Goal: Find specific page/section: Find specific page/section

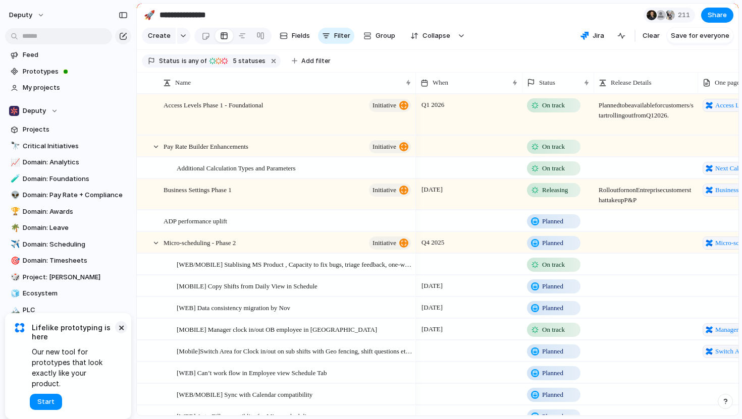
click at [122, 333] on button "×" at bounding box center [121, 327] width 12 height 12
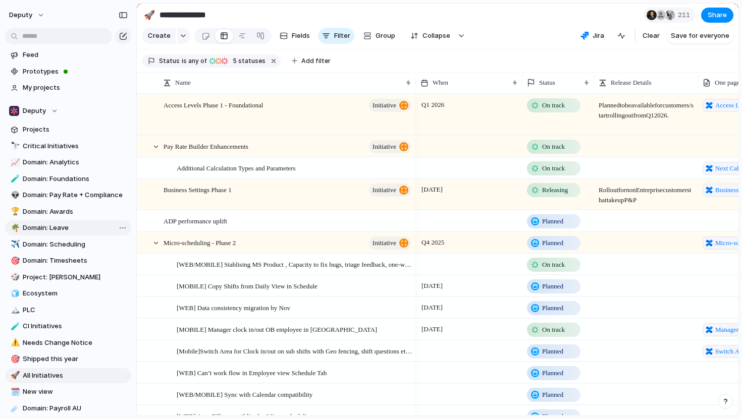
click at [45, 227] on span "Domain: Leave" at bounding box center [75, 228] width 105 height 10
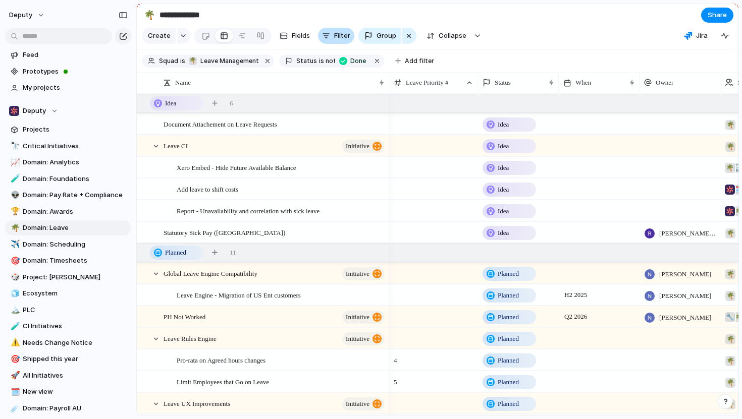
click at [335, 34] on span "Filter" at bounding box center [342, 36] width 16 height 10
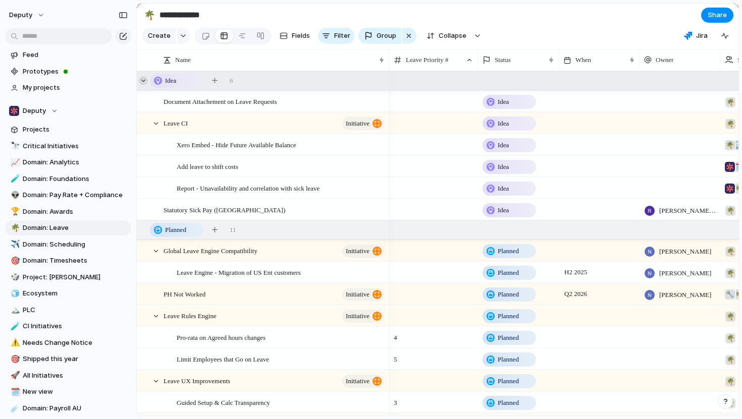
click at [143, 82] on div at bounding box center [143, 80] width 9 height 9
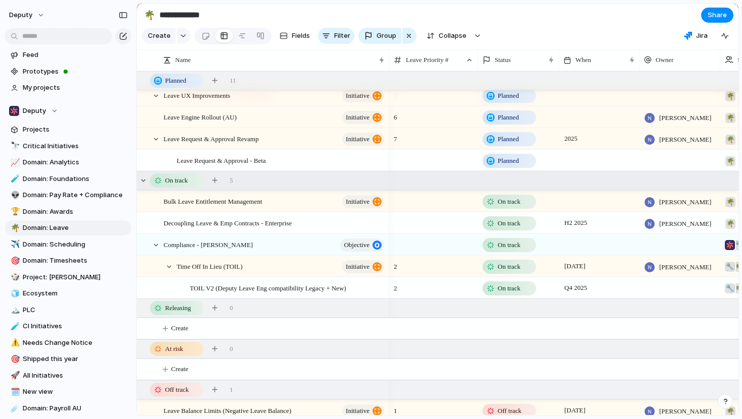
scroll to position [287, 0]
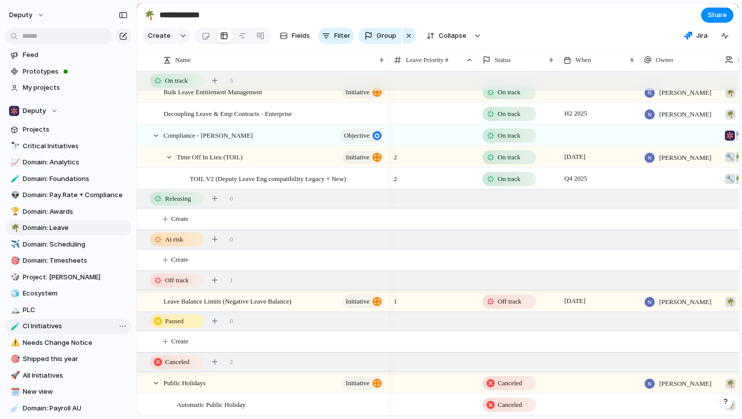
click at [50, 328] on span "CI Initiatives" at bounding box center [75, 326] width 105 height 10
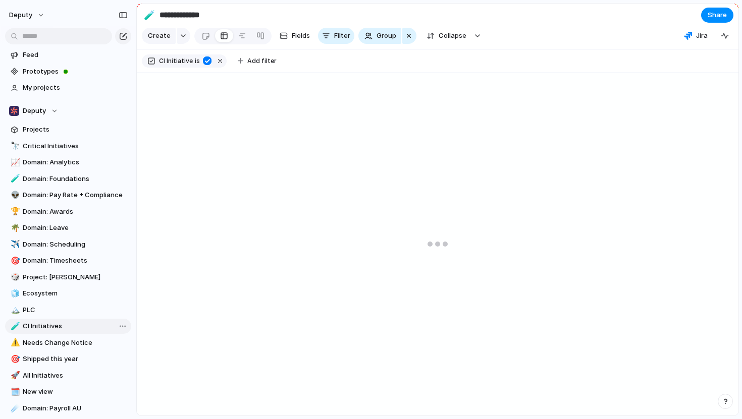
type input "**********"
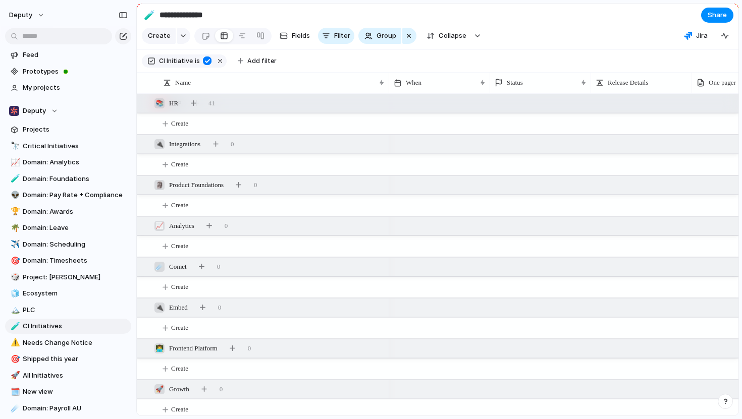
scroll to position [384, 0]
